Goal: Task Accomplishment & Management: Use online tool/utility

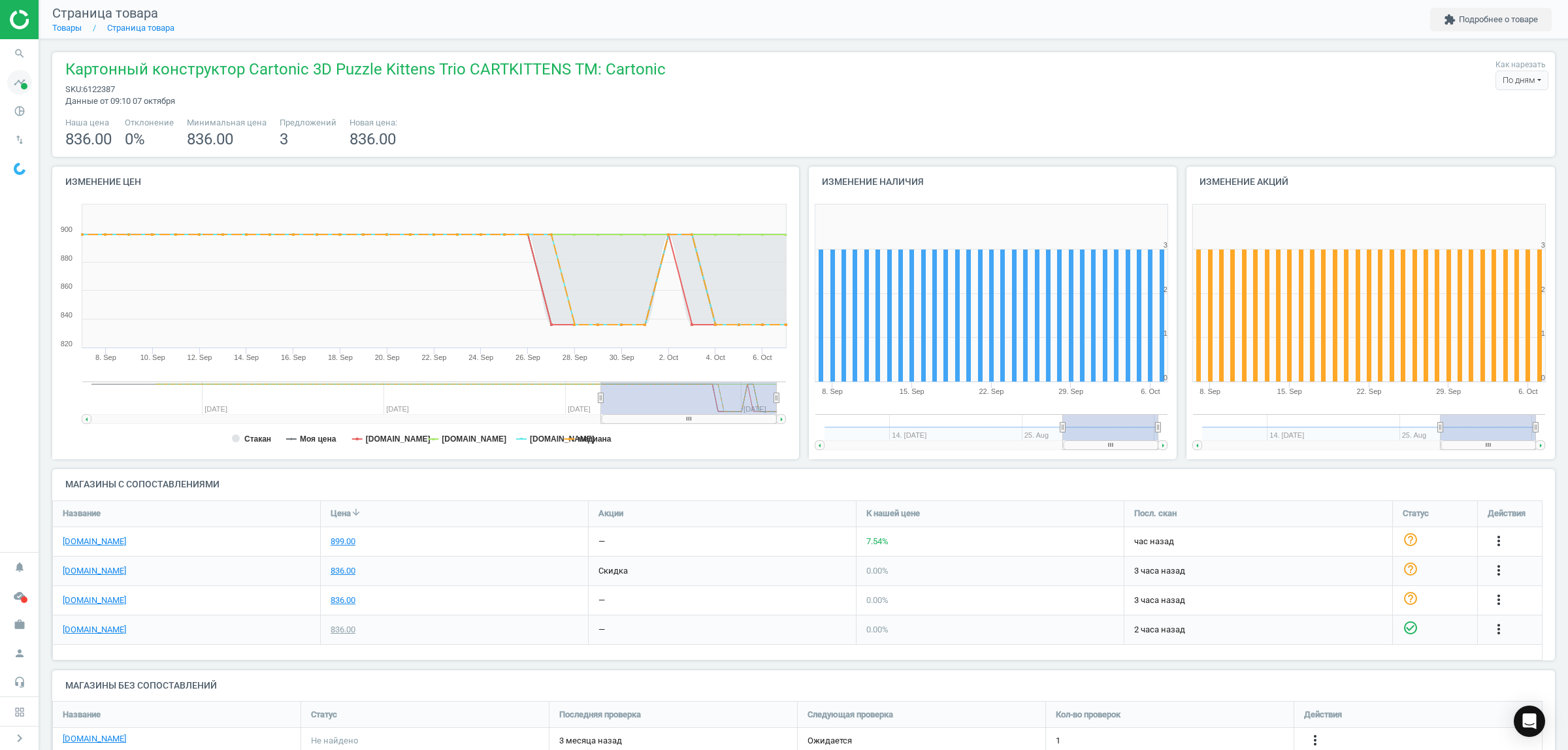
click at [16, 87] on icon "timeline" at bounding box center [20, 82] width 25 height 25
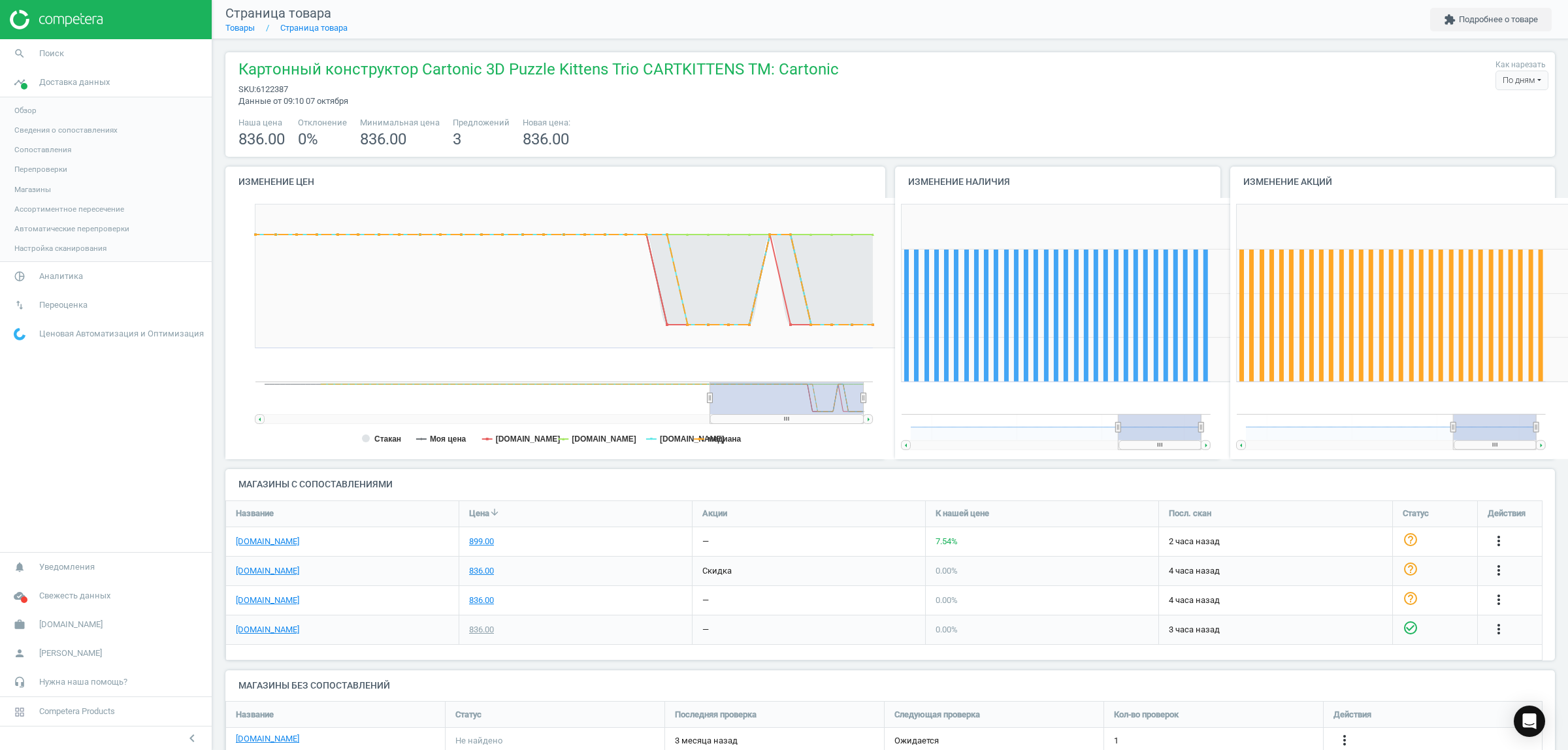
scroll to position [286, 347]
click at [39, 281] on span "Аналитика" at bounding box center [61, 276] width 44 height 12
click at [20, 152] on link "Товары" at bounding box center [106, 158] width 212 height 20
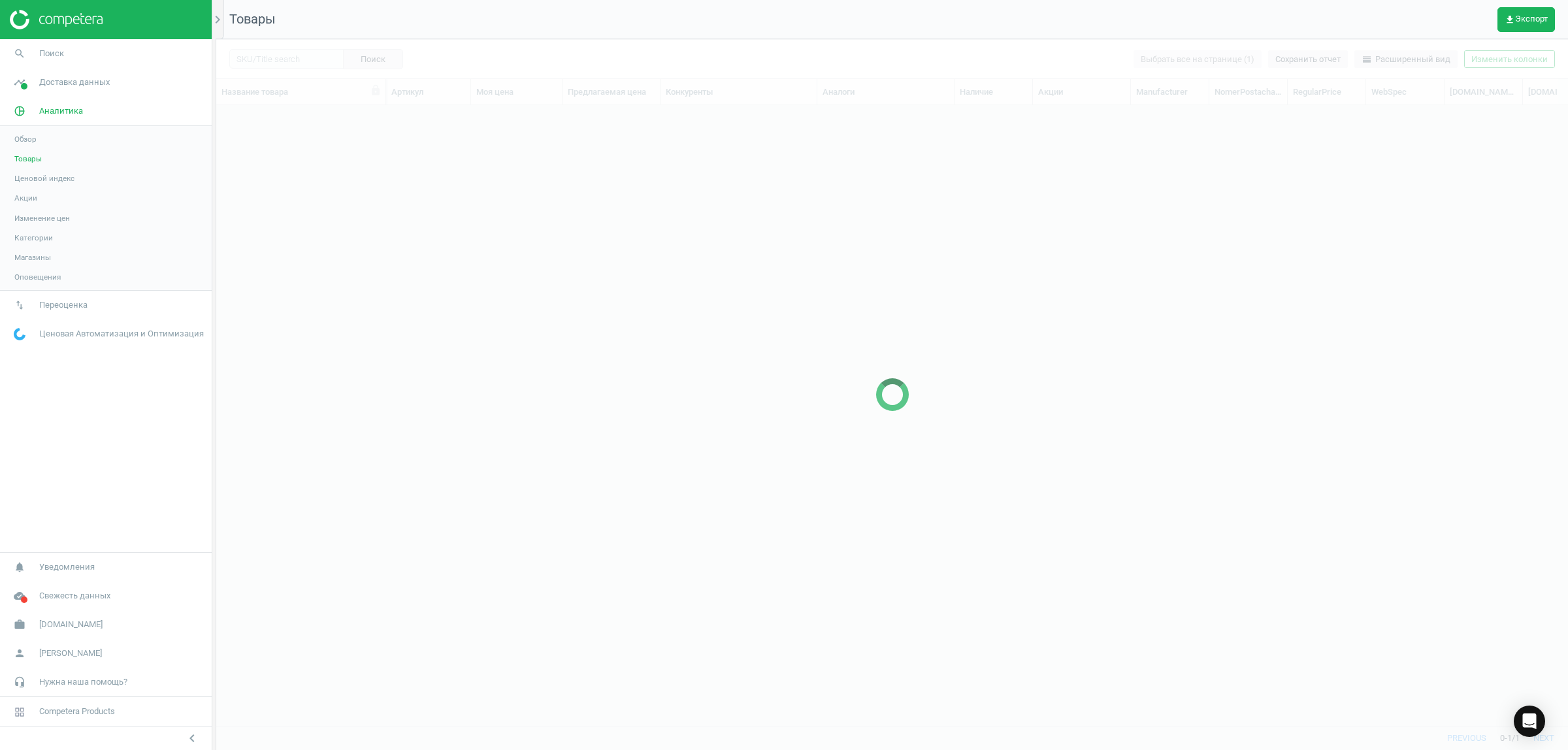
scroll to position [595, 1339]
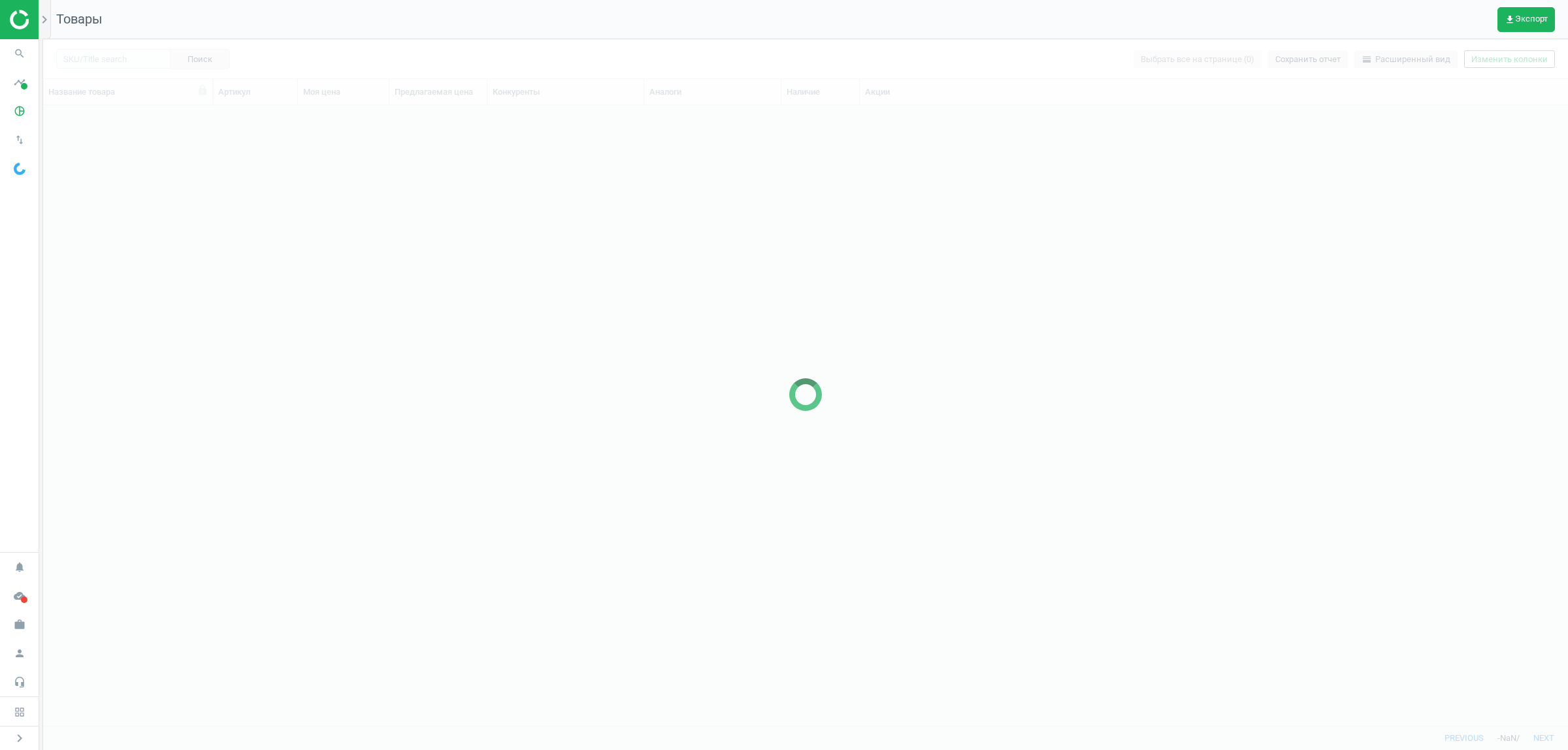
scroll to position [595, 1513]
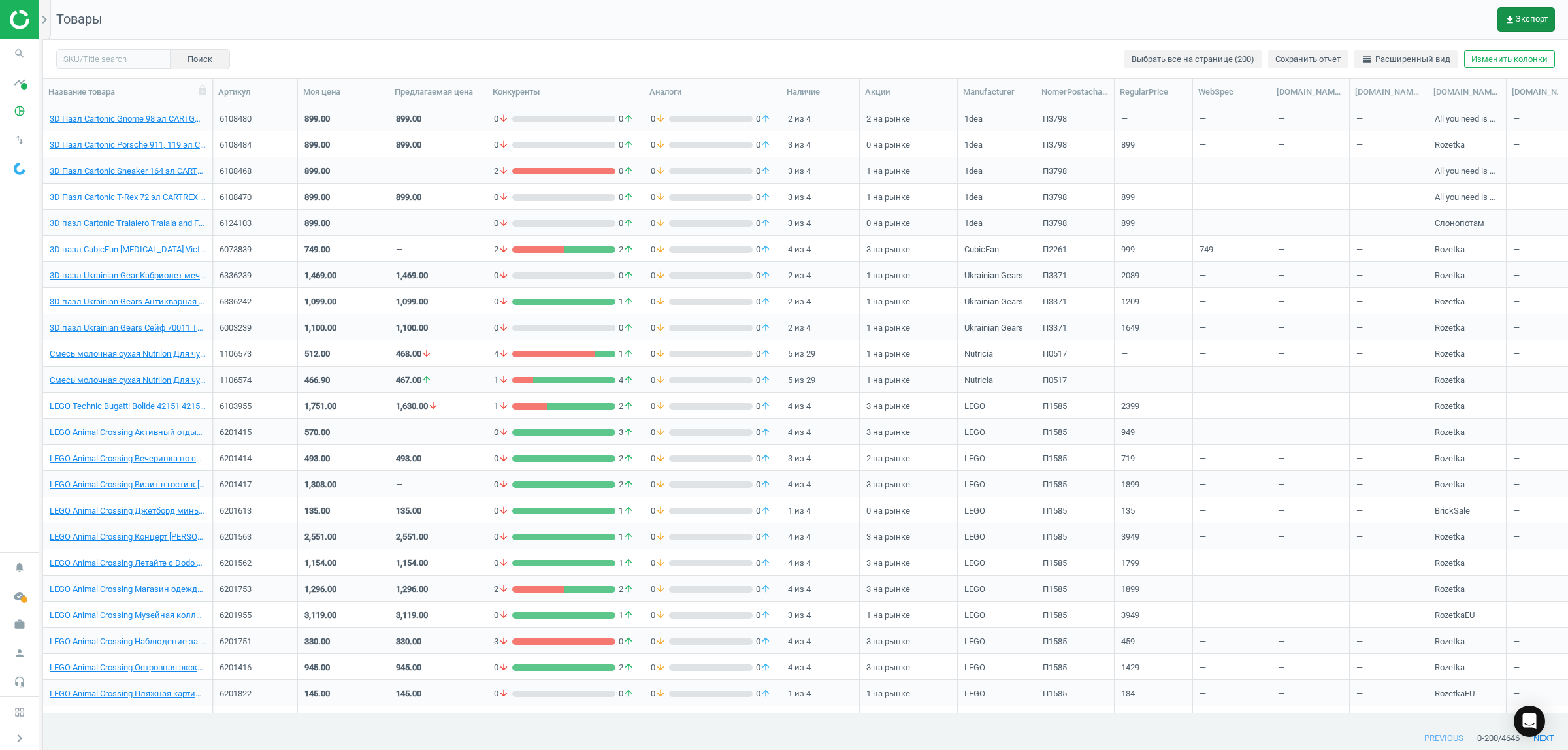
click at [1515, 10] on button "get_app Экспорт" at bounding box center [1526, 20] width 57 height 25
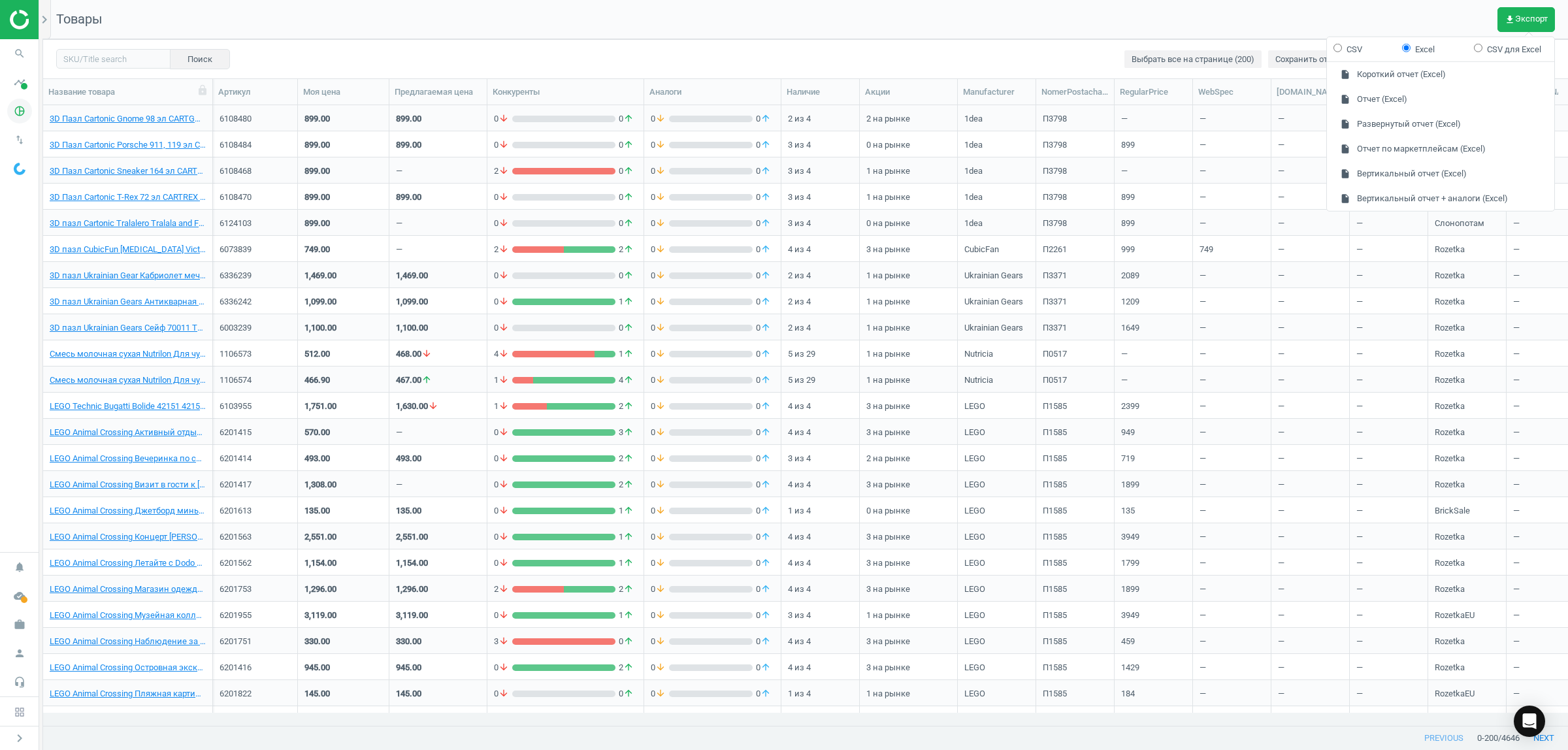
click at [20, 113] on icon "pie_chart_outlined" at bounding box center [20, 111] width 25 height 25
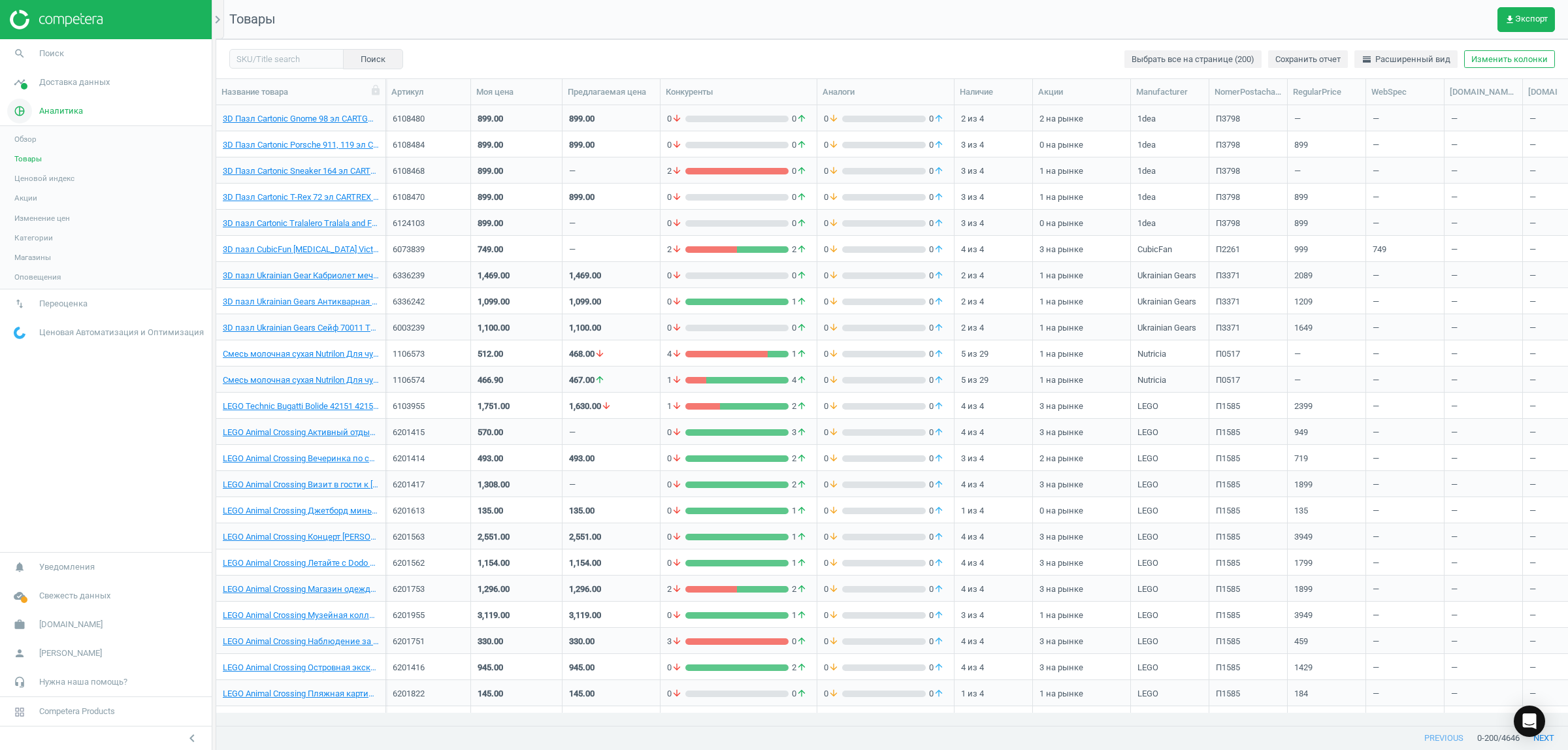
scroll to position [595, 1339]
click at [217, 14] on icon "chevron_right" at bounding box center [217, 19] width 16 height 16
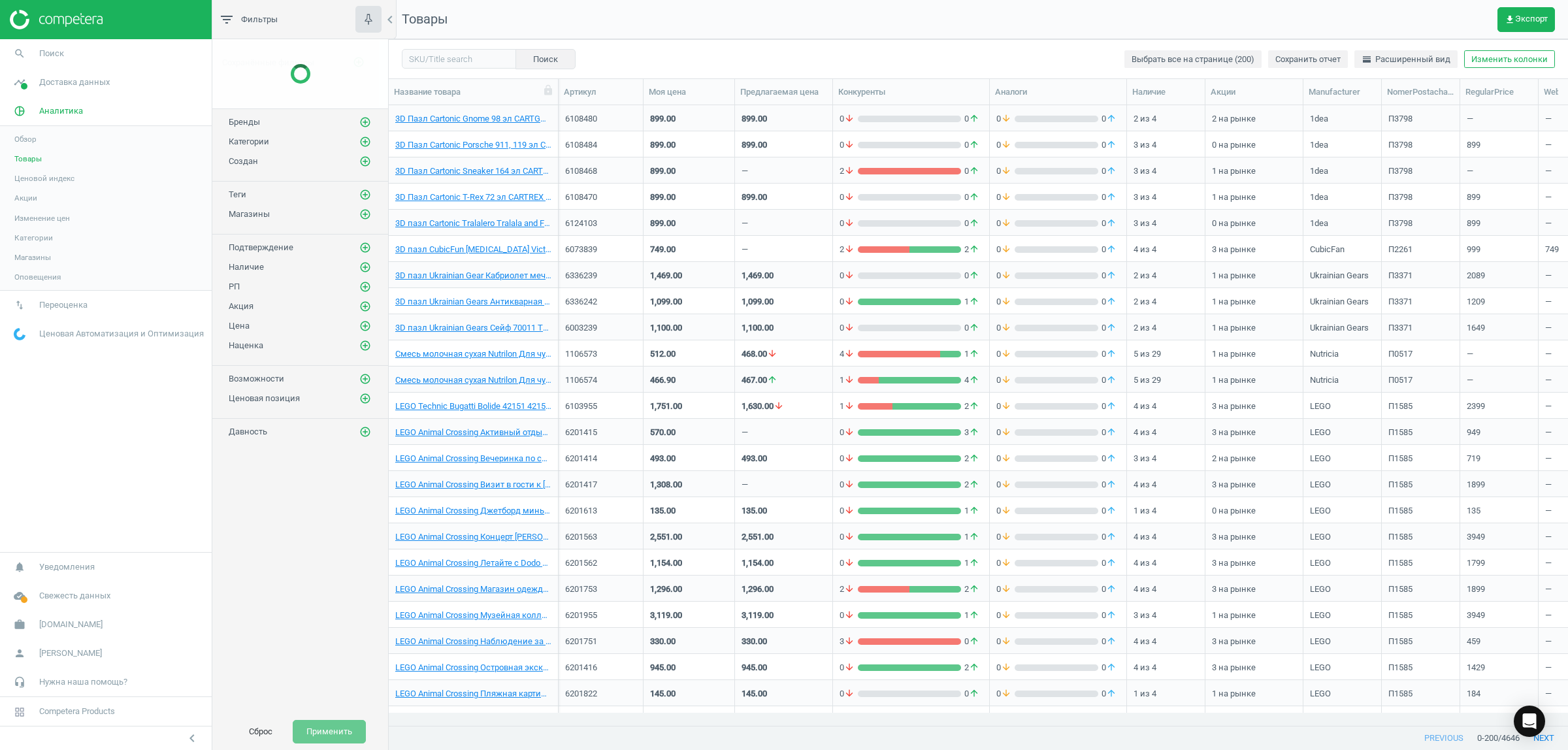
scroll to position [595, 1167]
click at [363, 156] on icon "add_circle_outline" at bounding box center [365, 158] width 12 height 12
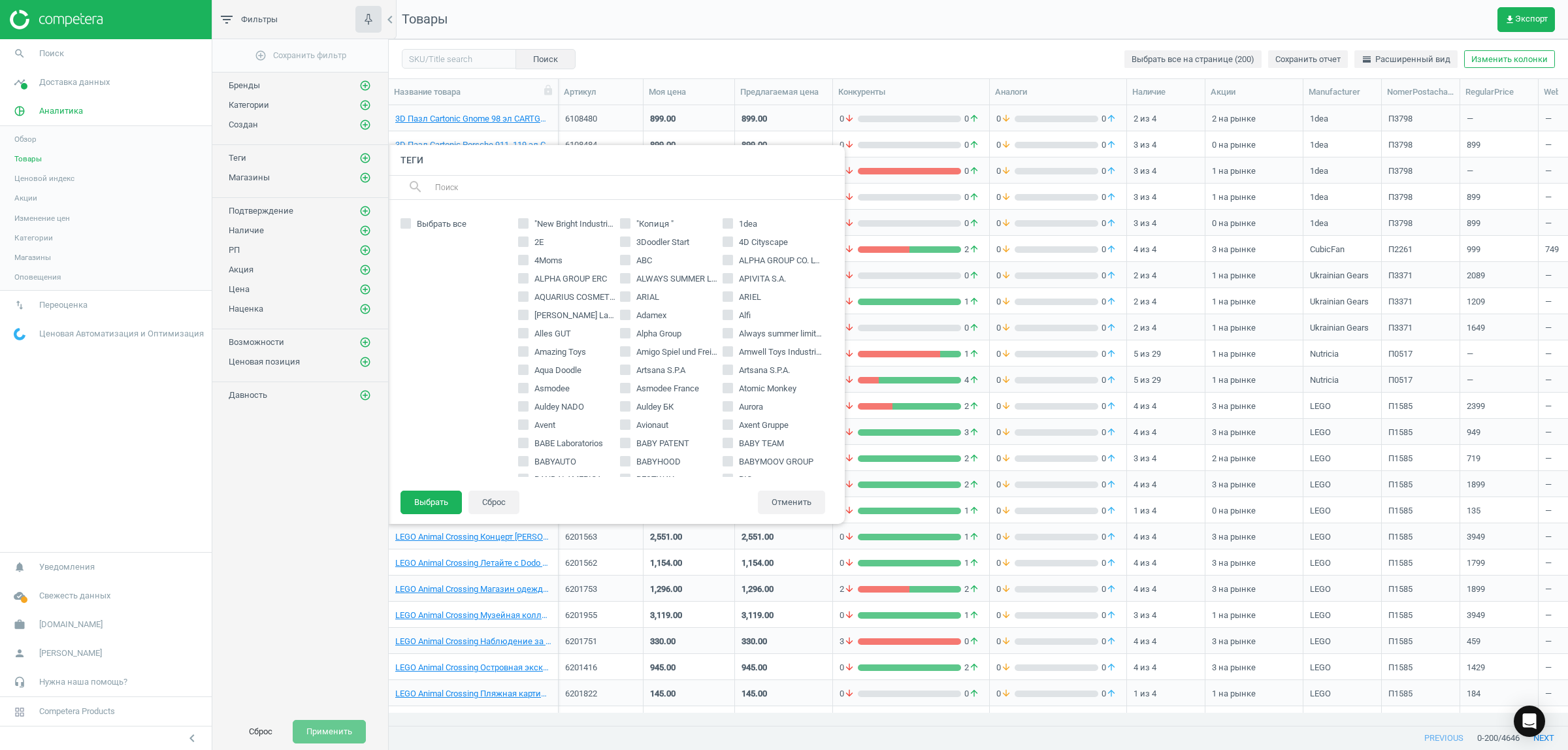
click at [443, 184] on input "text" at bounding box center [635, 187] width 401 height 21
type input "lego"
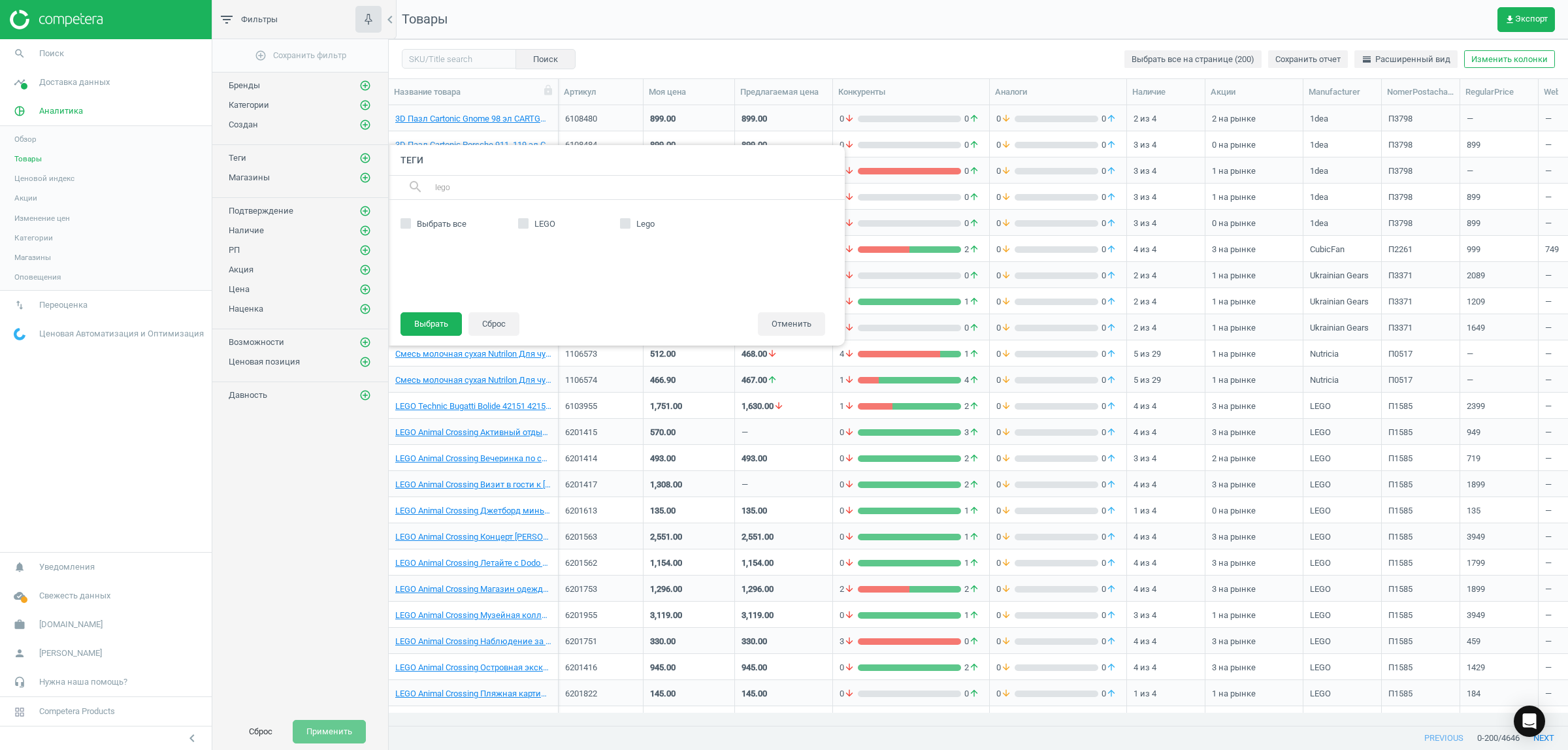
click at [527, 217] on div "LEGO Lego" at bounding box center [671, 255] width 320 height 85
click at [641, 223] on span "Lego" at bounding box center [645, 224] width 23 height 12
click at [630, 223] on input "Lego" at bounding box center [626, 224] width 8 height 8
checkbox input "true"
click at [543, 220] on span "LEGO" at bounding box center [545, 224] width 26 height 12
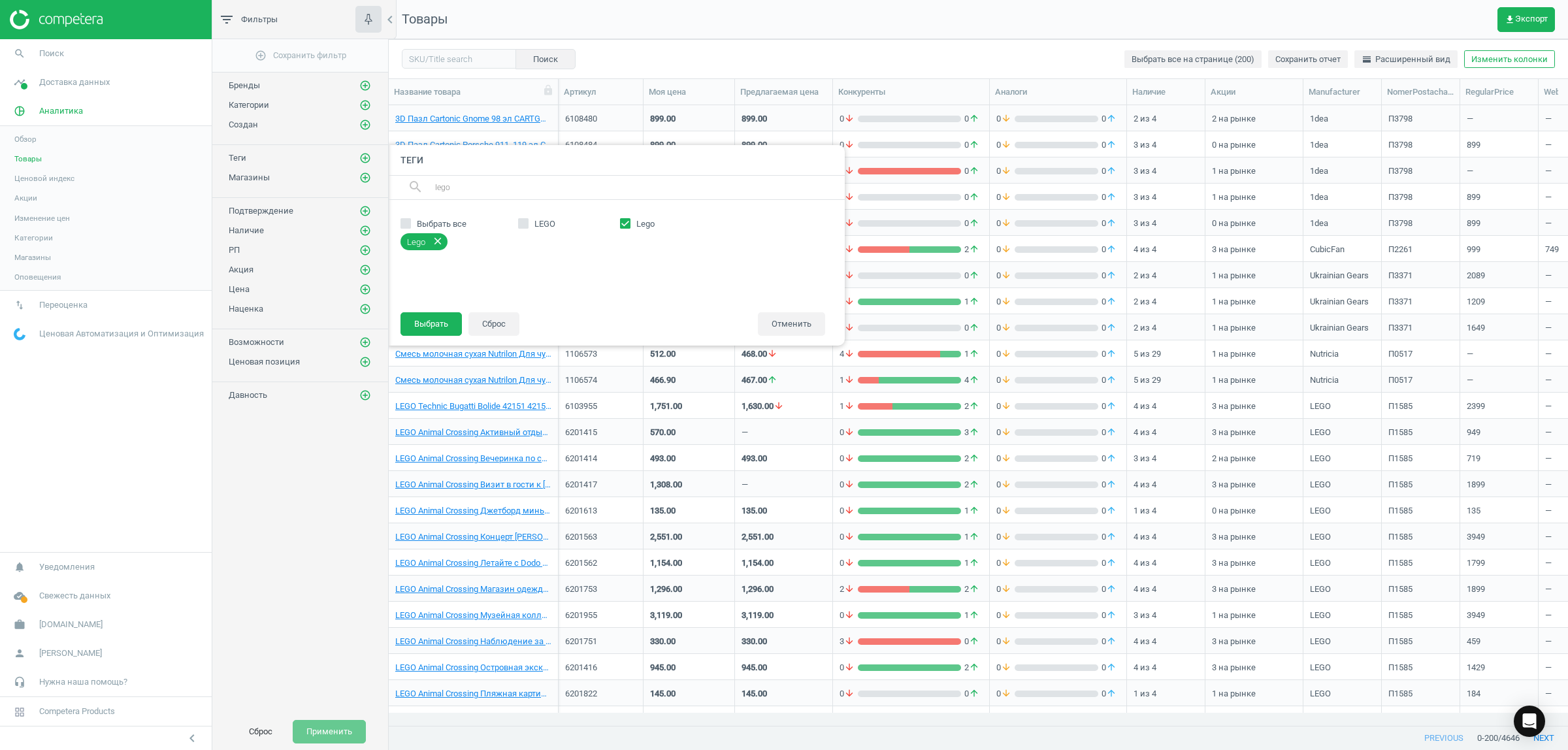
click at [527, 220] on input "LEGO" at bounding box center [523, 224] width 8 height 8
checkbox input "true"
click at [435, 324] on button "Выбрать" at bounding box center [431, 324] width 61 height 23
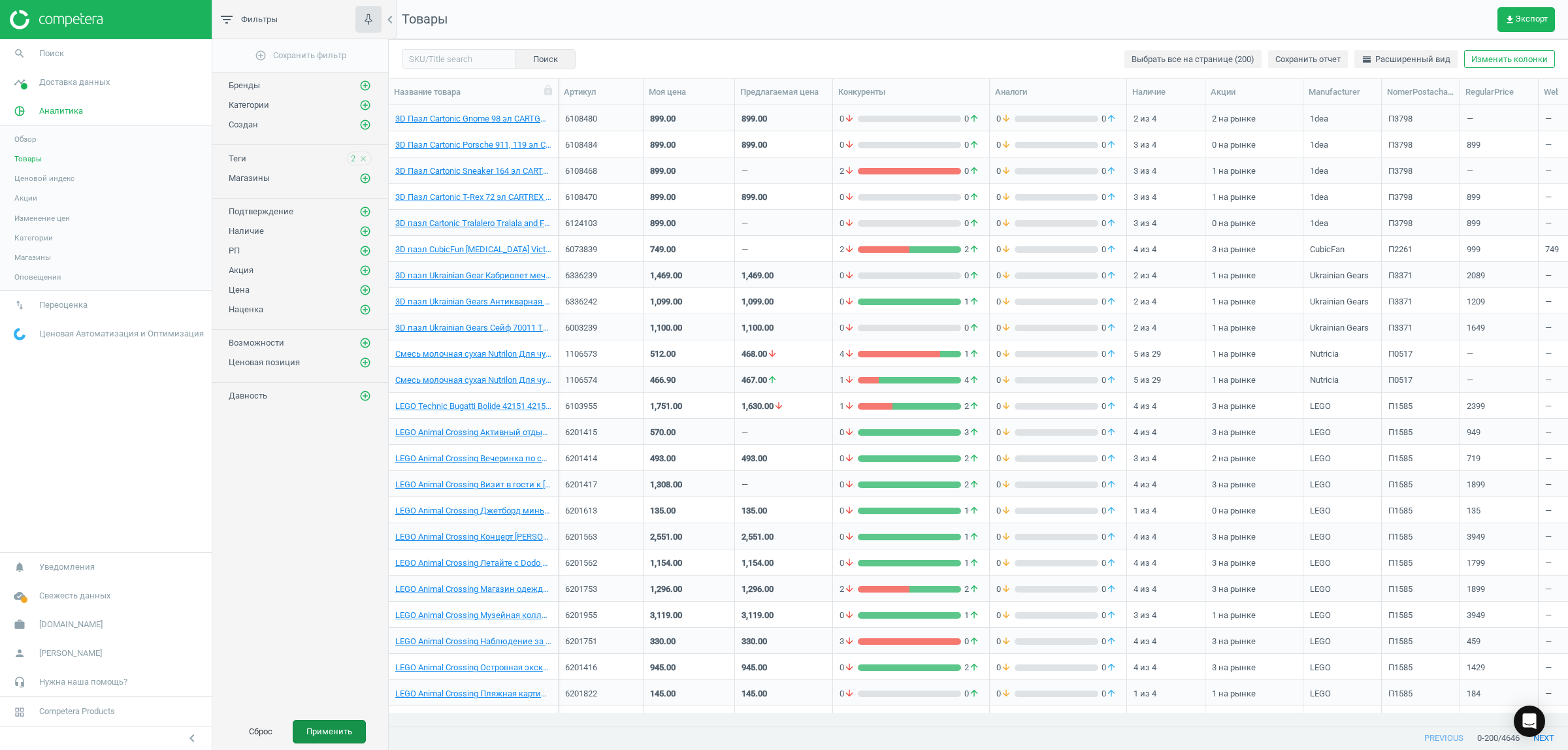
click at [324, 730] on button "Применить" at bounding box center [329, 732] width 73 height 23
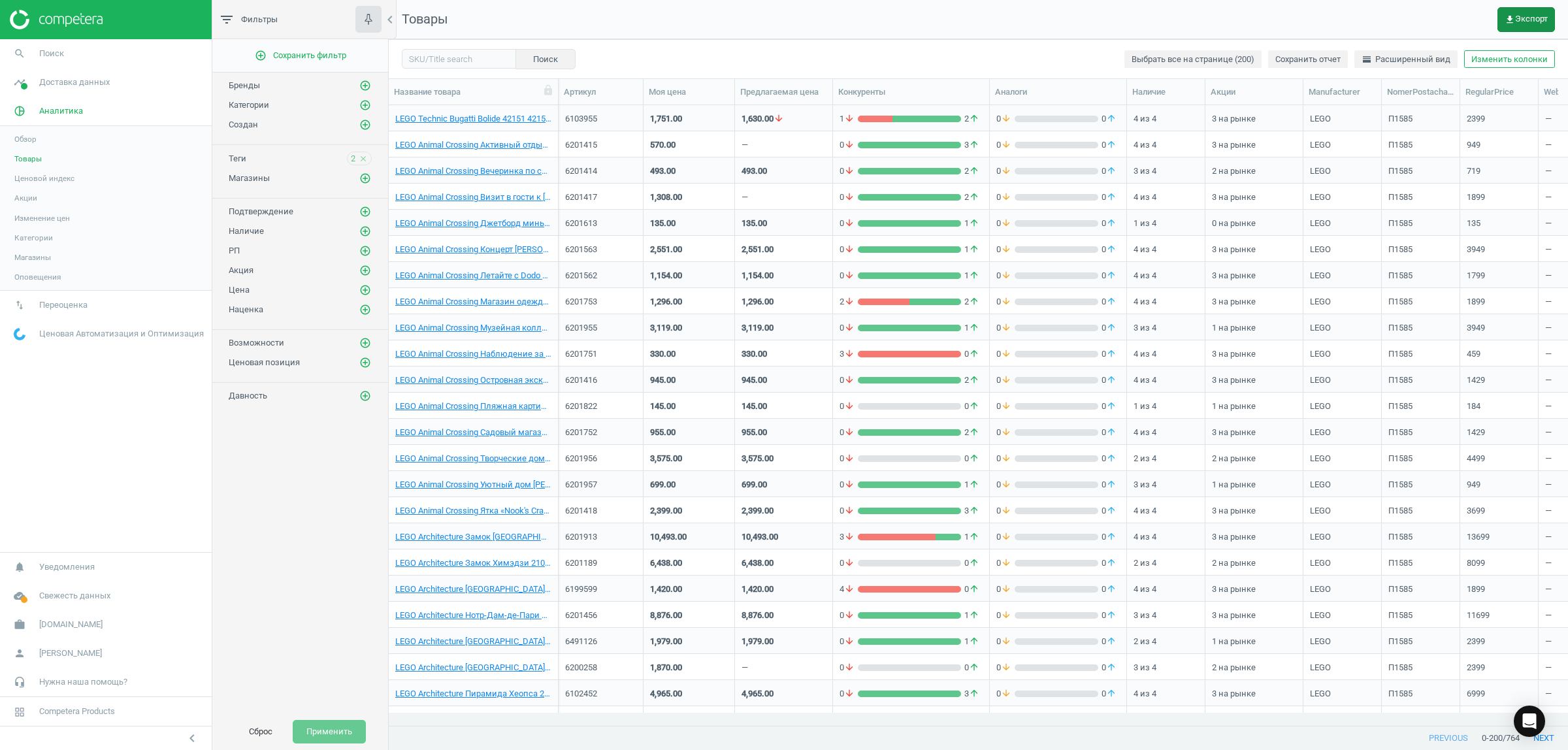
click at [1520, 14] on span "get_app Экспорт" at bounding box center [1526, 19] width 43 height 10
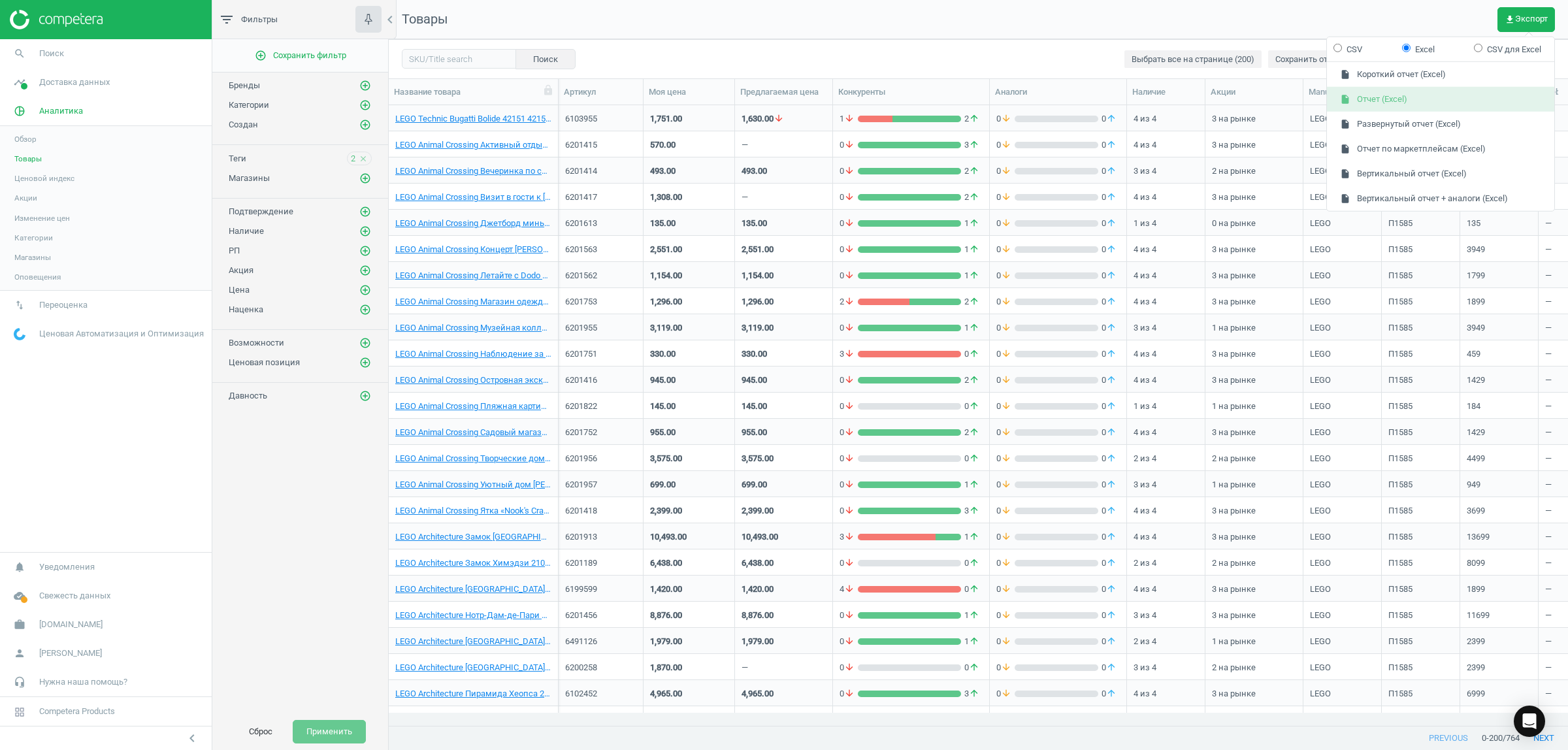
click at [1403, 96] on button "insert_drive_file Отчет (Excel)" at bounding box center [1440, 99] width 227 height 25
